Goal: Find specific page/section: Find specific page/section

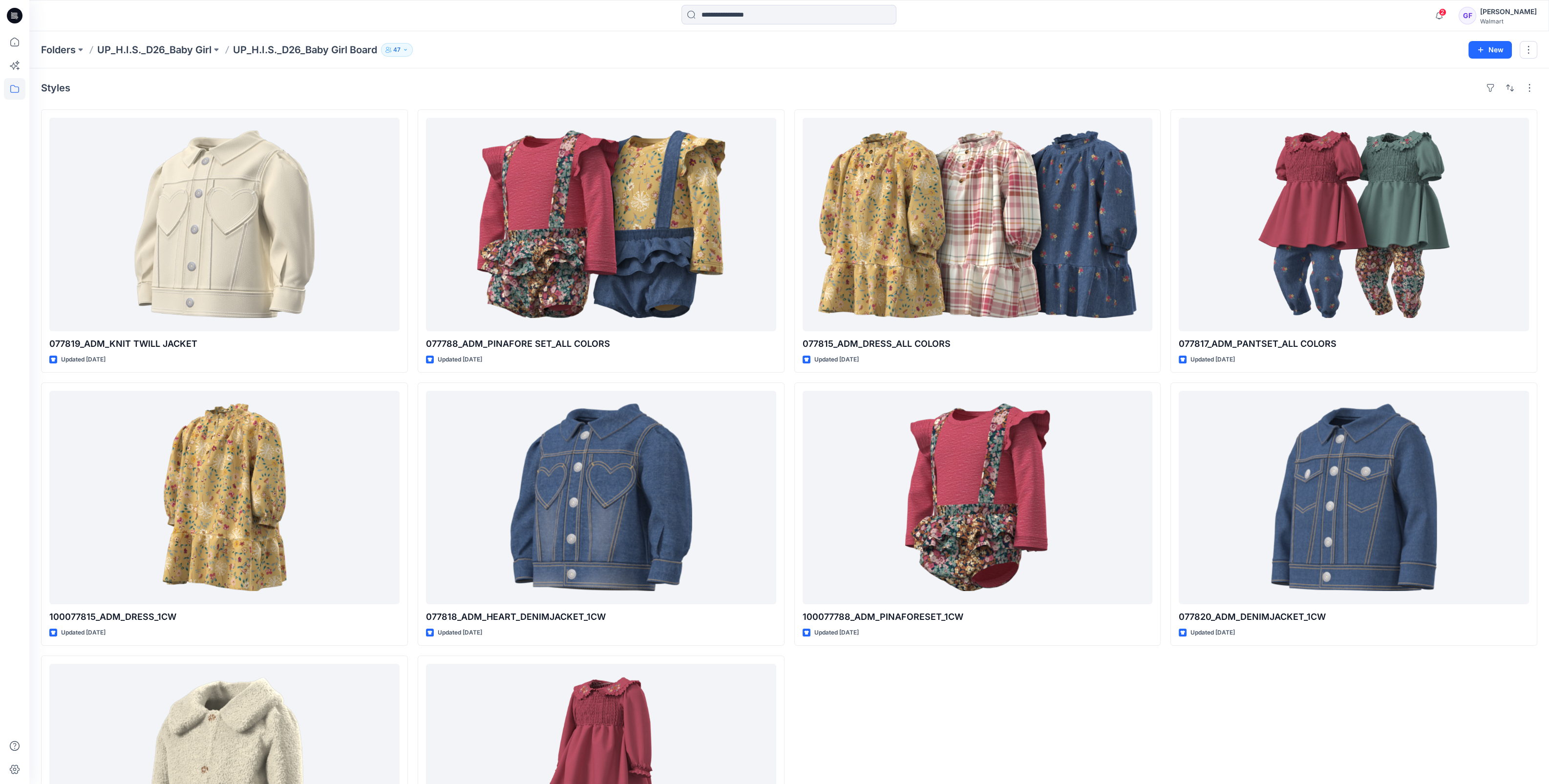
scroll to position [476, 0]
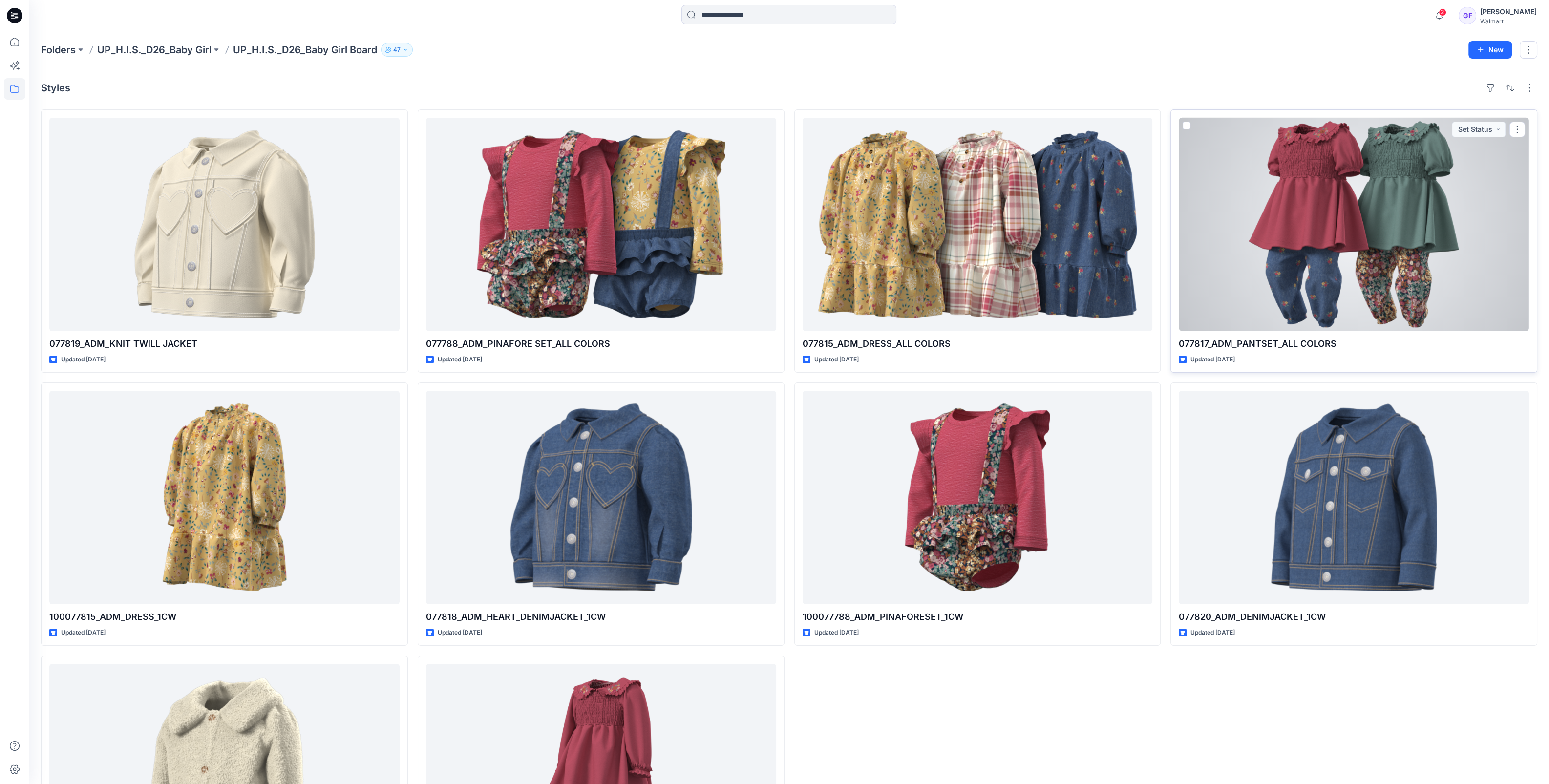
click at [1322, 290] on div at bounding box center [1353, 224] width 350 height 213
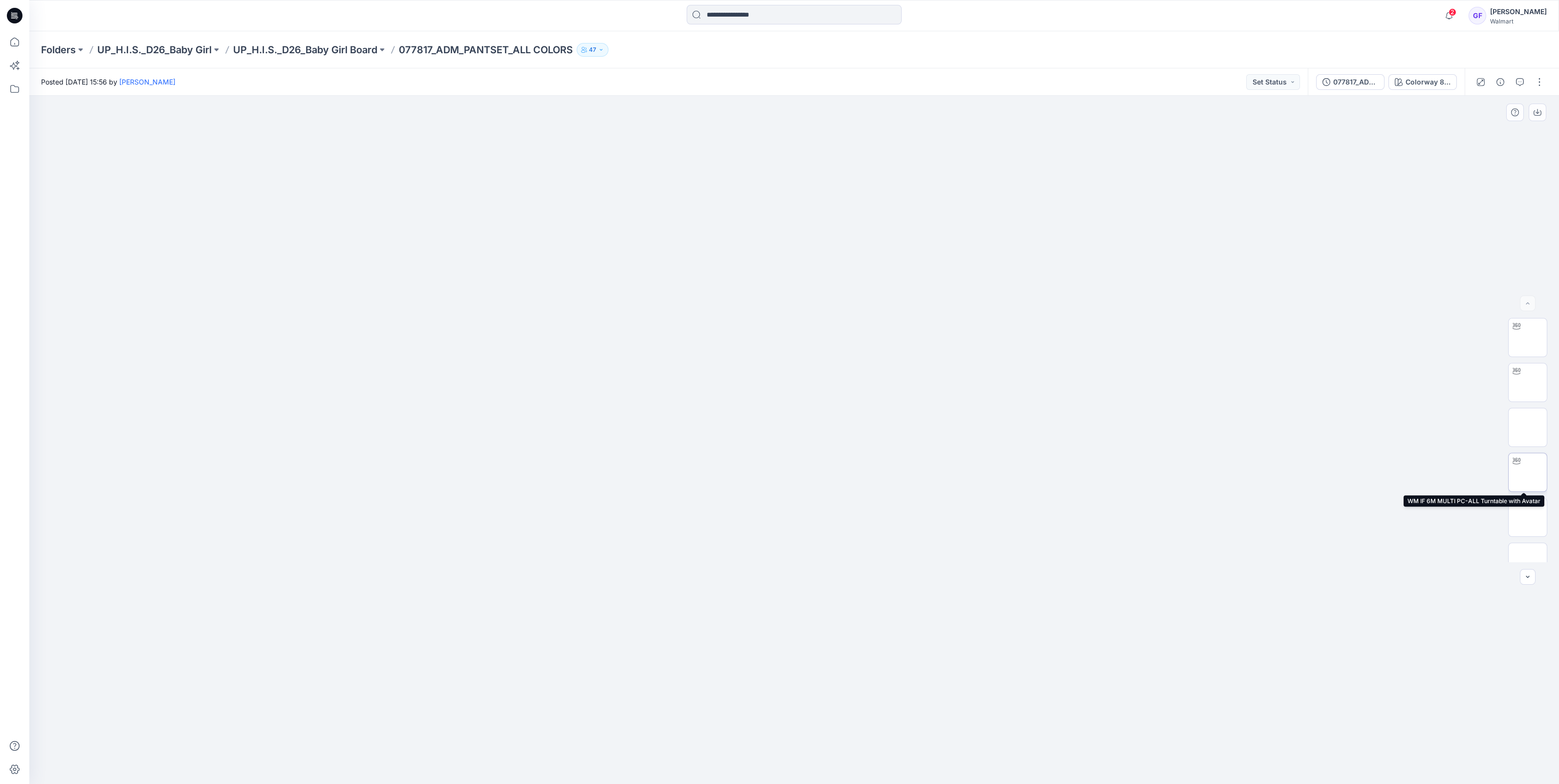
click at [1527, 472] on img at bounding box center [1527, 472] width 0 height 0
drag, startPoint x: 814, startPoint y: 739, endPoint x: 777, endPoint y: 460, distance: 281.4
click at [738, 731] on div at bounding box center [794, 439] width 1530 height 688
click at [327, 44] on p "UP_H.I.S._D26_Baby Girl Board" at bounding box center [305, 49] width 145 height 14
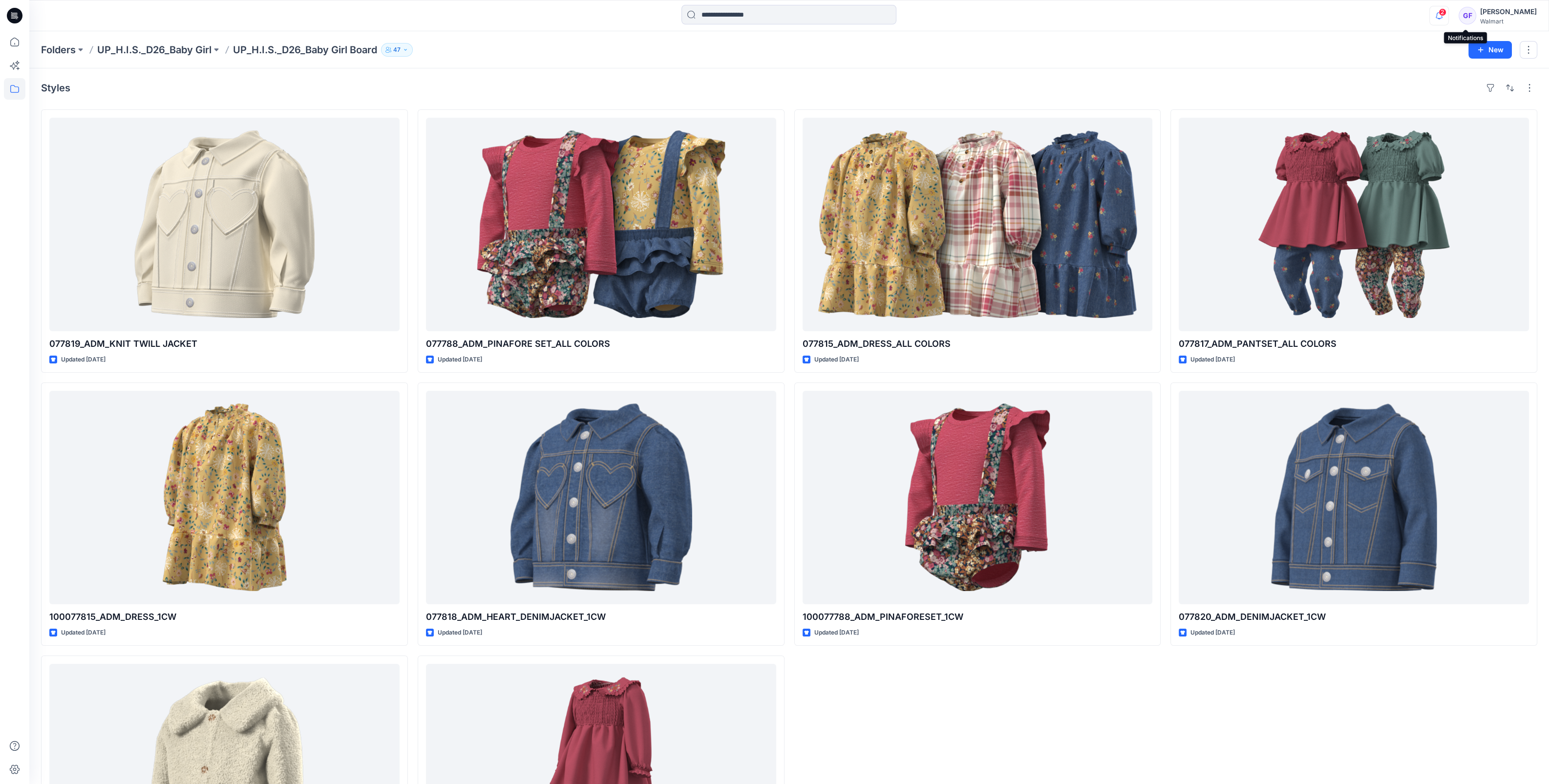
click at [1448, 15] on icon "button" at bounding box center [1439, 15] width 18 height 20
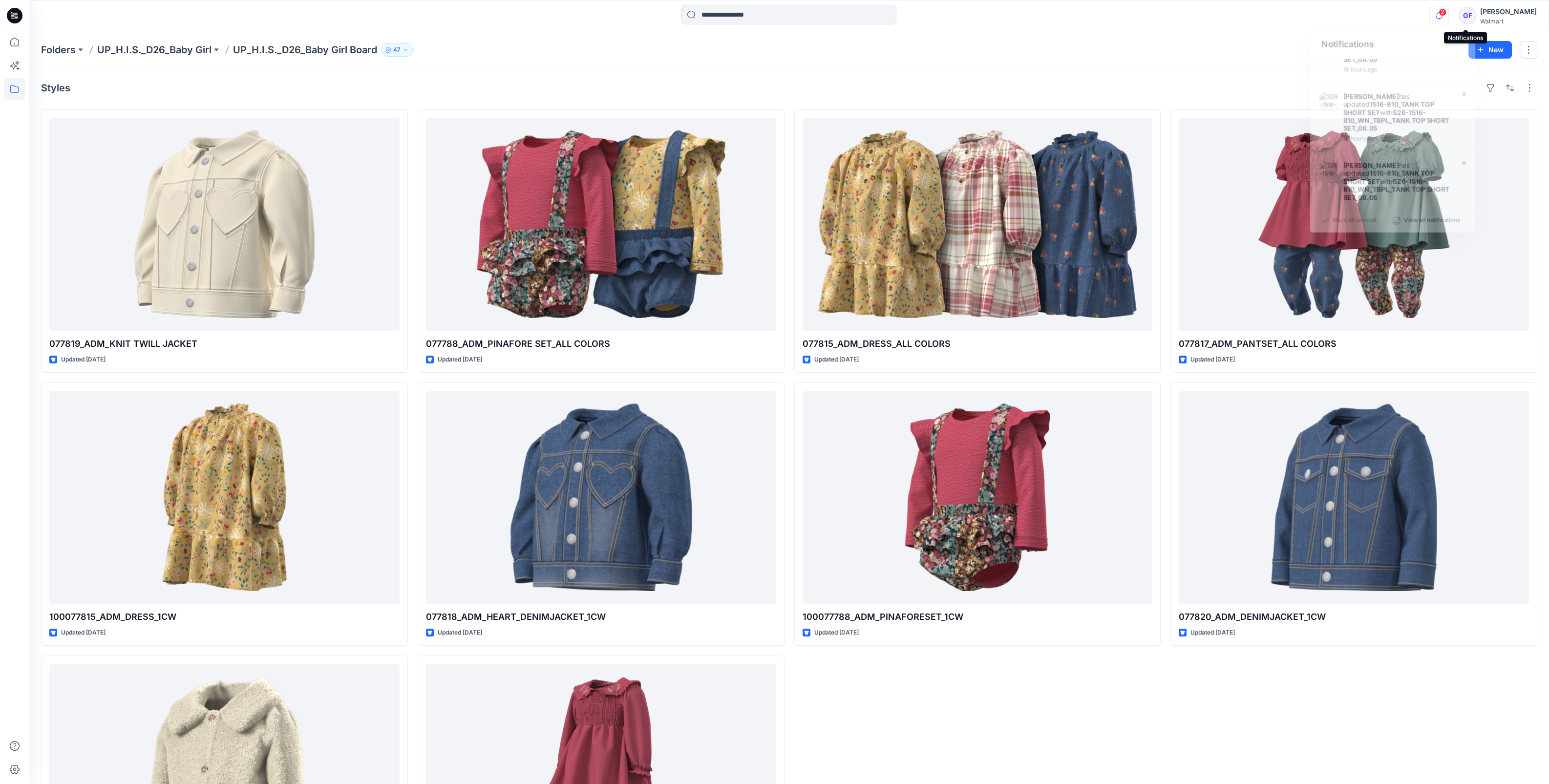
scroll to position [345, 0]
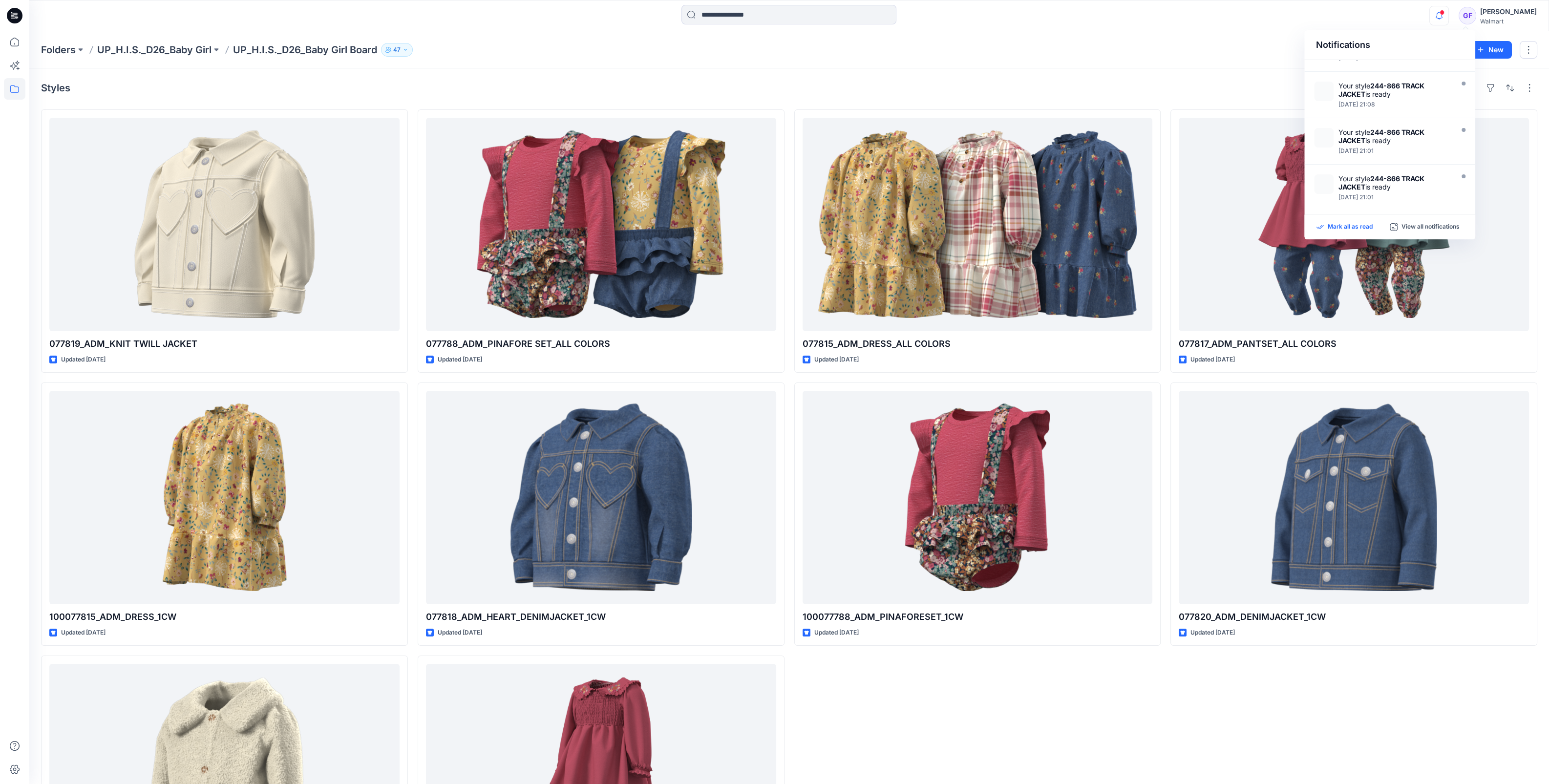
click at [1343, 227] on p "Mark all as read" at bounding box center [1349, 227] width 45 height 9
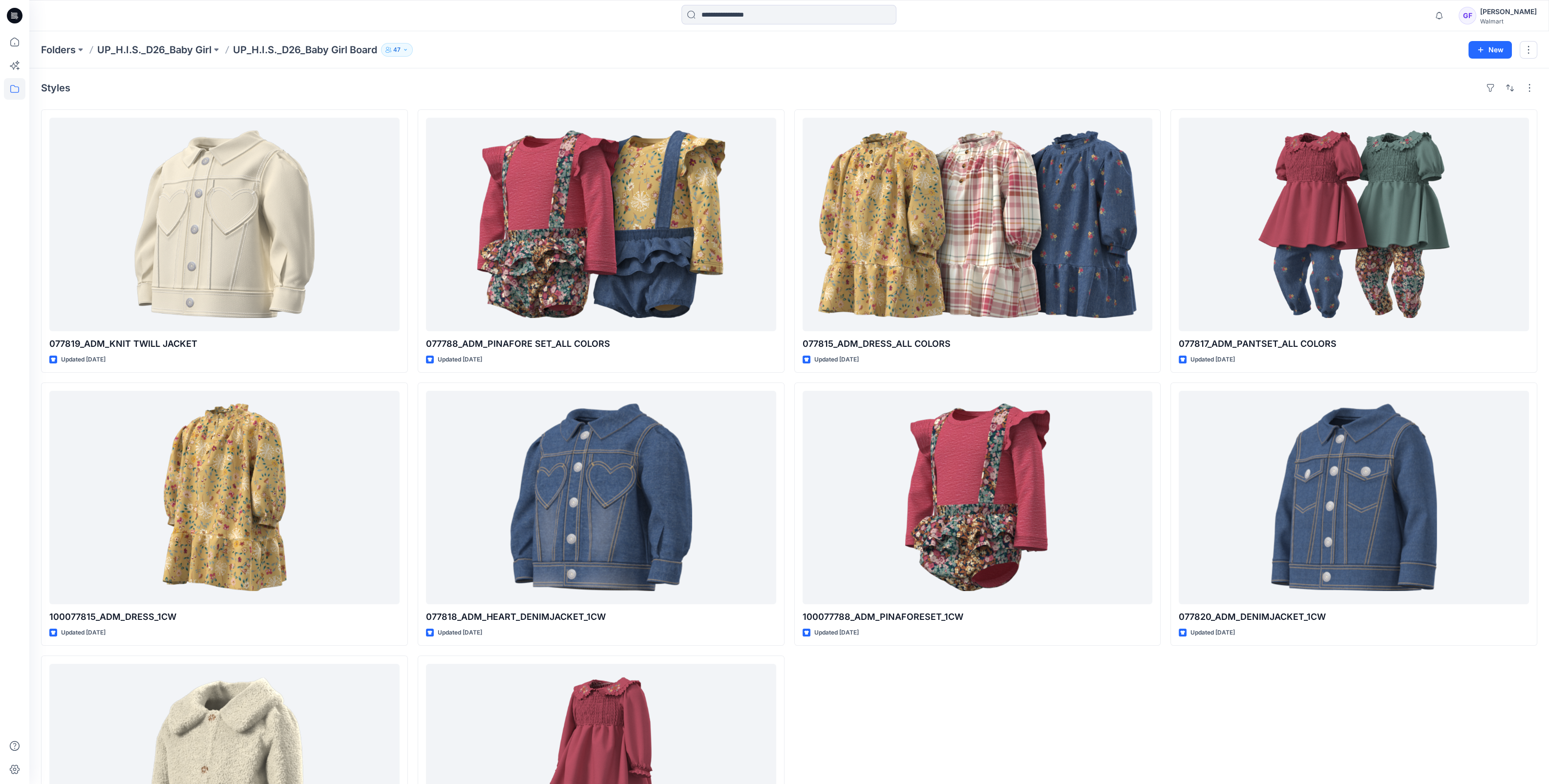
click at [1147, 47] on div "Folders UP_H.I.S._D26_Baby Girl UP_H.I.S._D26_Baby Girl Board 47" at bounding box center [750, 49] width 1420 height 14
